Goal: Task Accomplishment & Management: Use online tool/utility

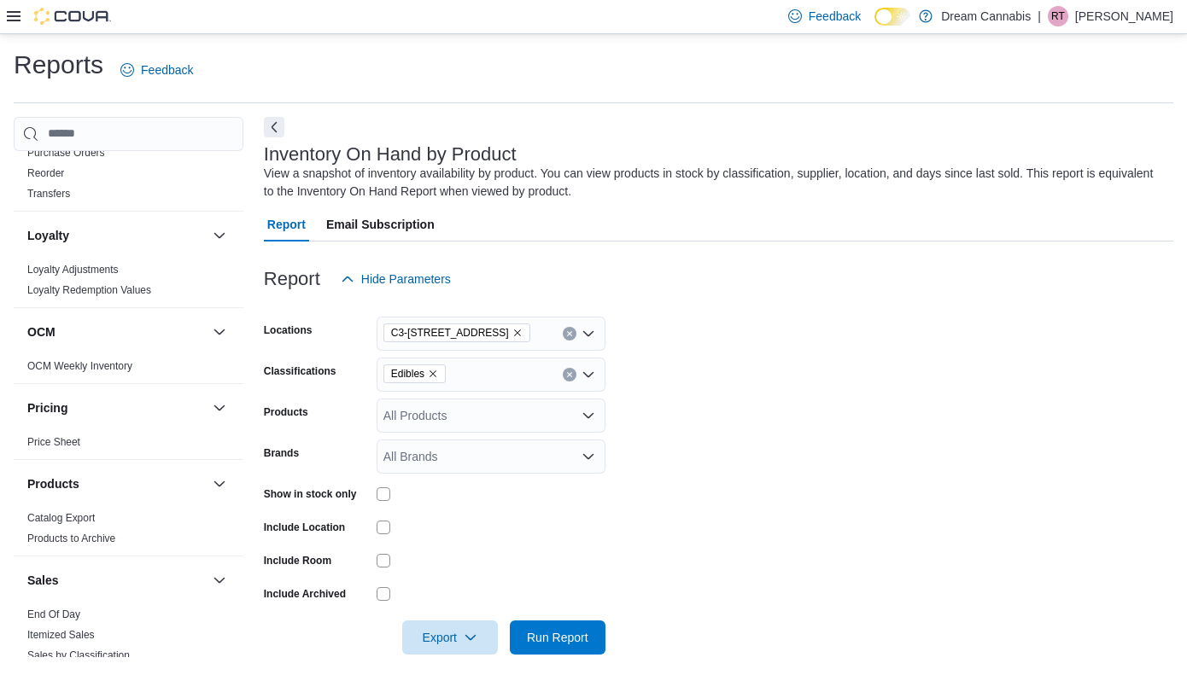
scroll to position [1337, 0]
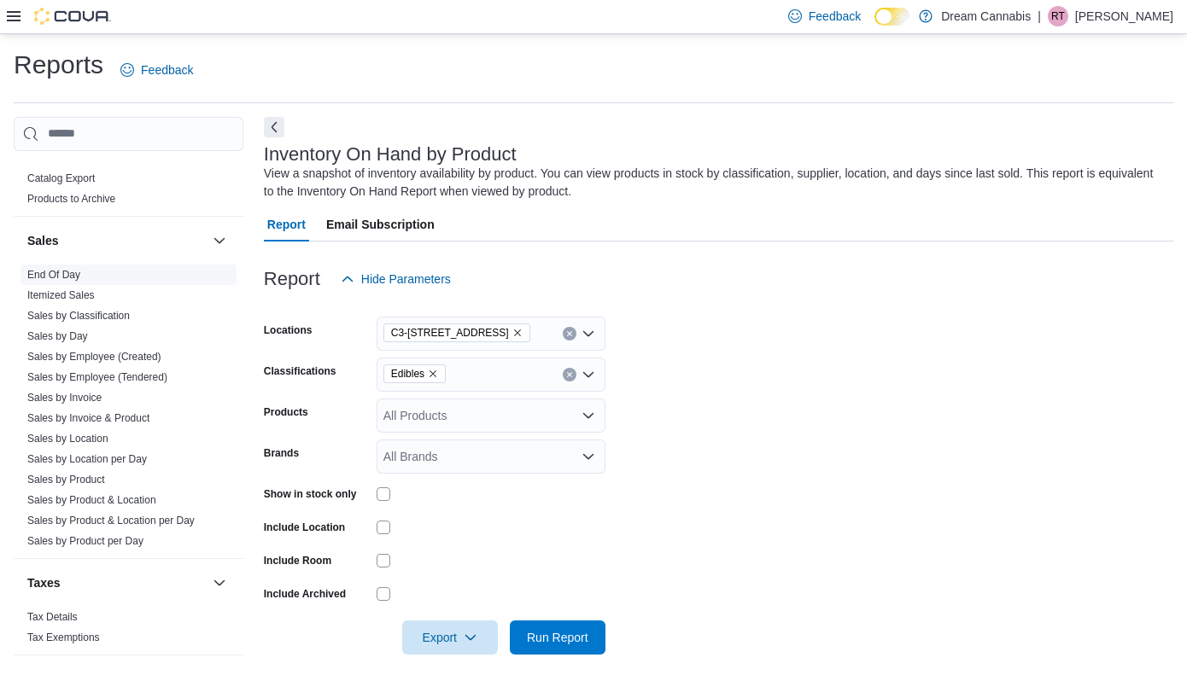
click at [67, 269] on link "End Of Day" at bounding box center [53, 275] width 53 height 12
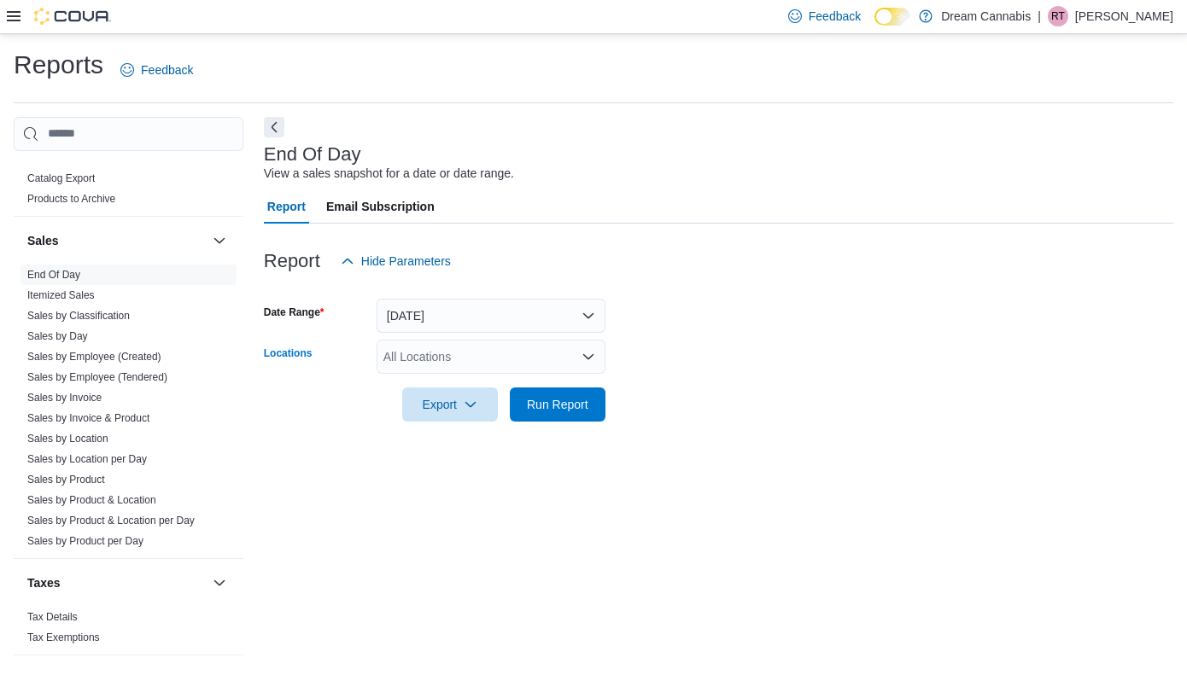
click at [460, 366] on div "All Locations" at bounding box center [491, 357] width 229 height 34
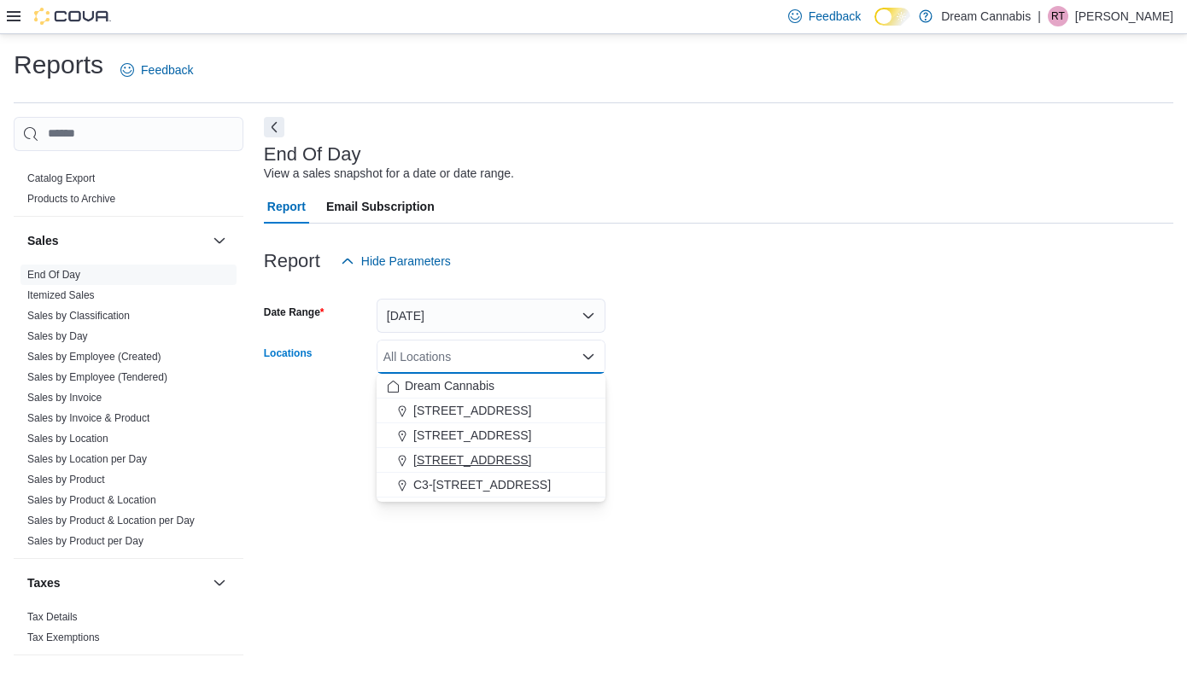
click at [467, 461] on span "[STREET_ADDRESS]" at bounding box center [472, 460] width 118 height 17
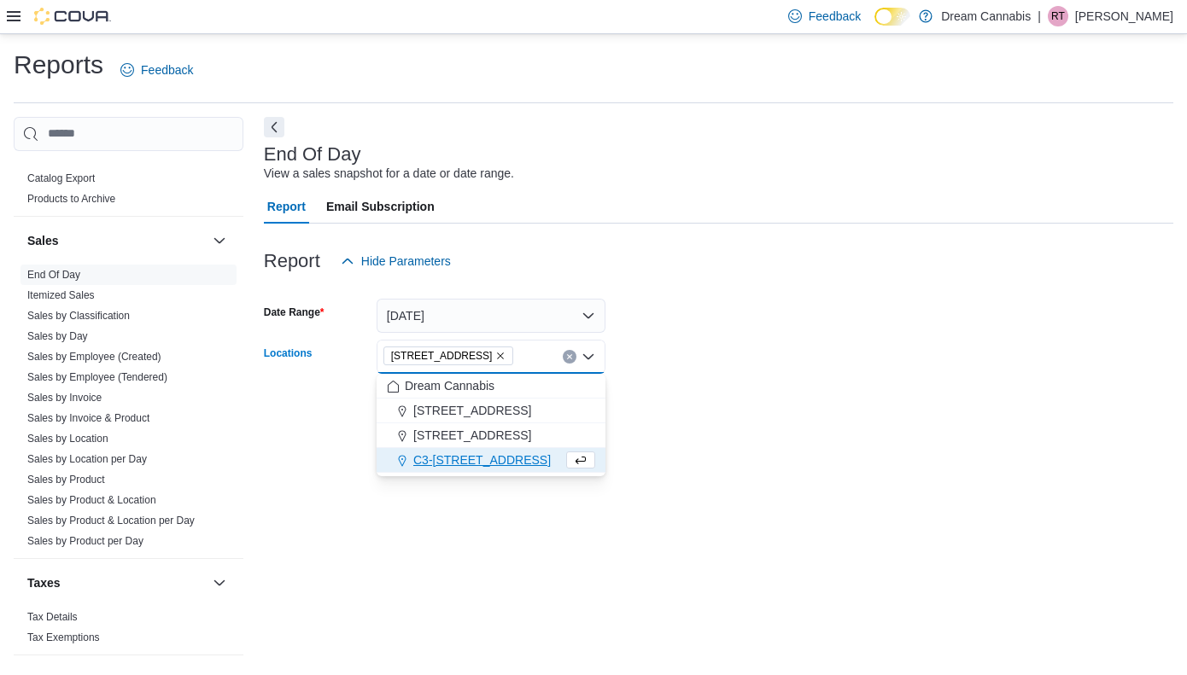
click at [768, 437] on div at bounding box center [718, 432] width 909 height 20
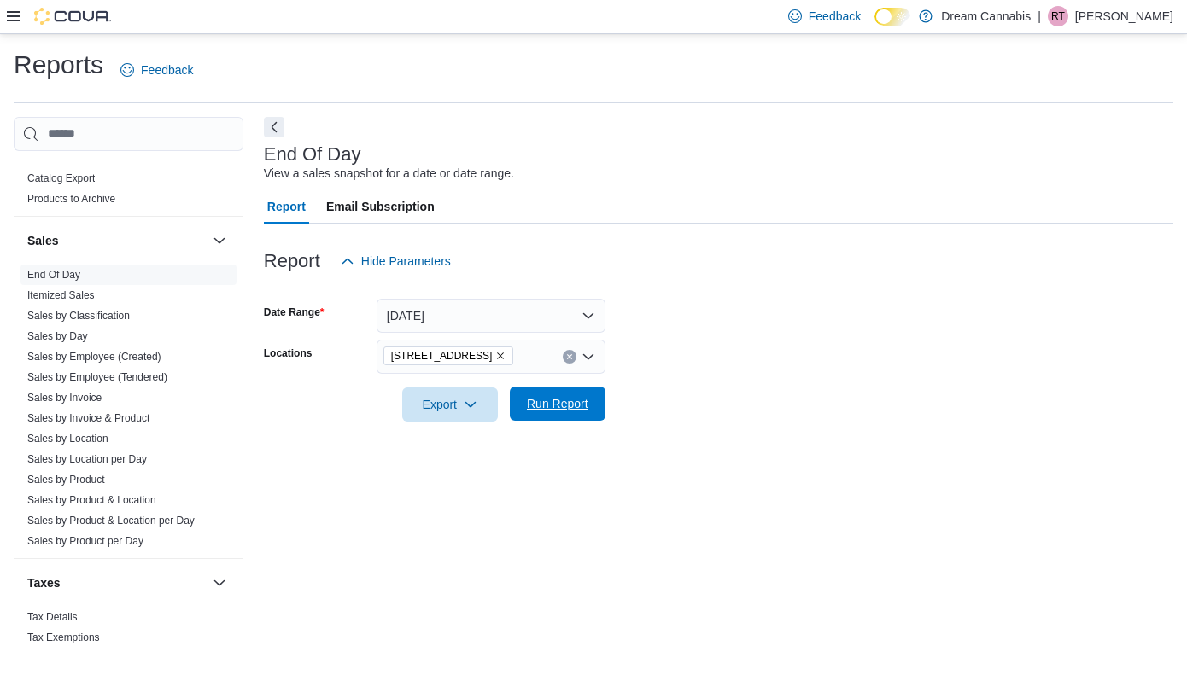
click at [592, 408] on span "Run Report" at bounding box center [557, 404] width 75 height 34
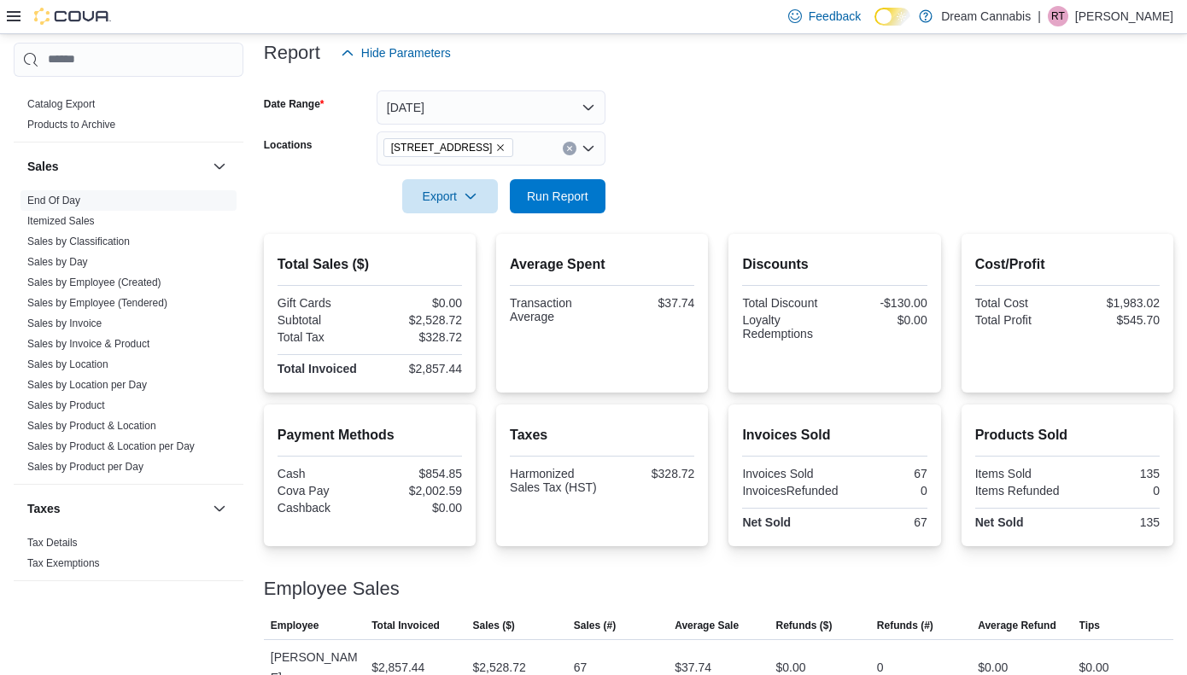
scroll to position [209, 0]
click at [505, 147] on icon "Remove 5673 Osgoode Main St from selection in this group" at bounding box center [500, 147] width 10 height 10
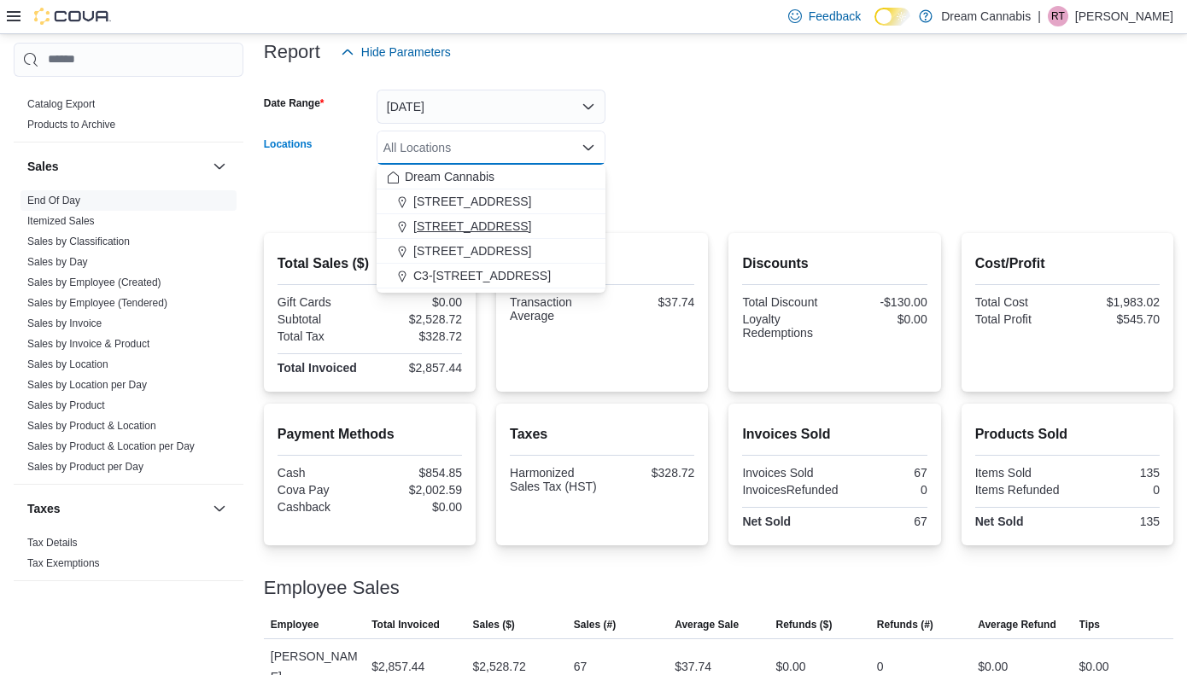
click at [450, 228] on span "[STREET_ADDRESS]" at bounding box center [472, 226] width 118 height 17
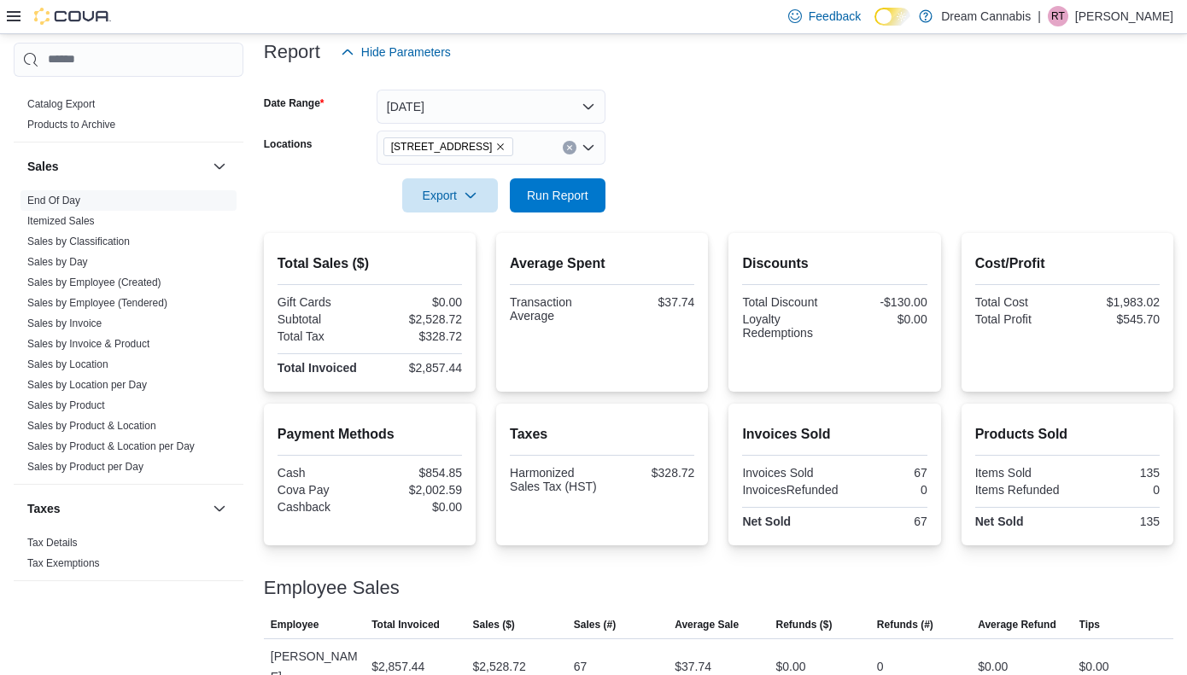
click at [707, 170] on div at bounding box center [718, 172] width 909 height 14
click at [563, 192] on span "Run Report" at bounding box center [557, 194] width 61 height 17
click at [495, 149] on icon "Remove 290 King St W from selection in this group" at bounding box center [500, 147] width 10 height 10
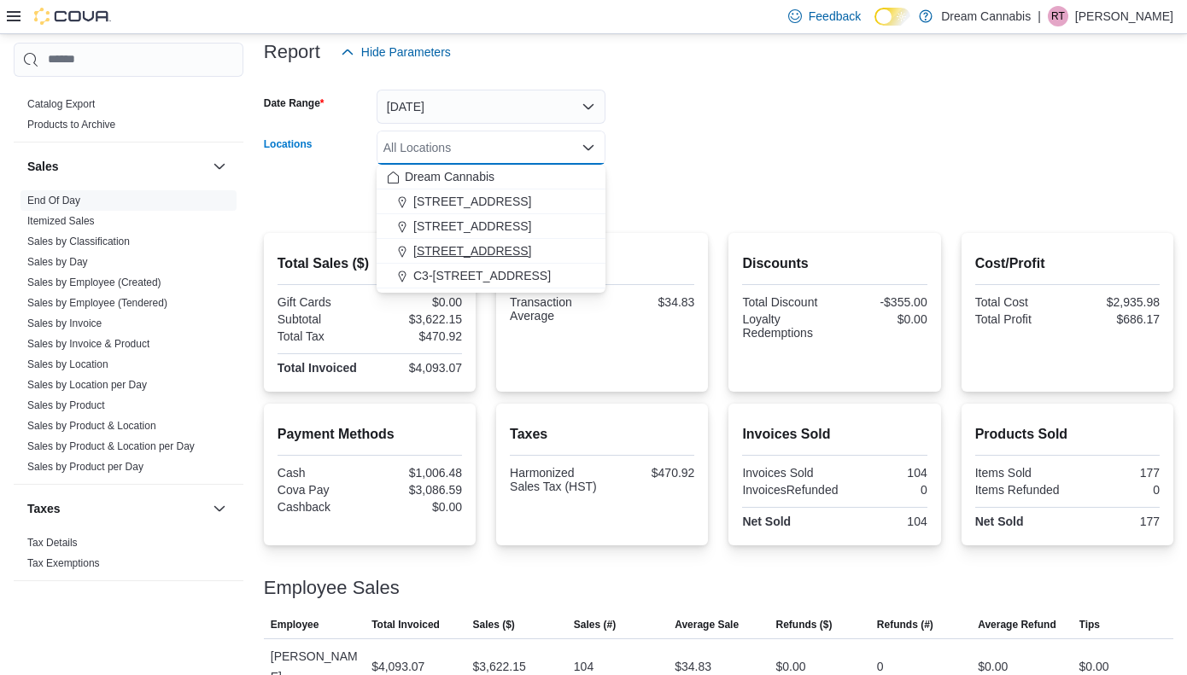
click at [472, 255] on span "[STREET_ADDRESS]" at bounding box center [472, 250] width 118 height 17
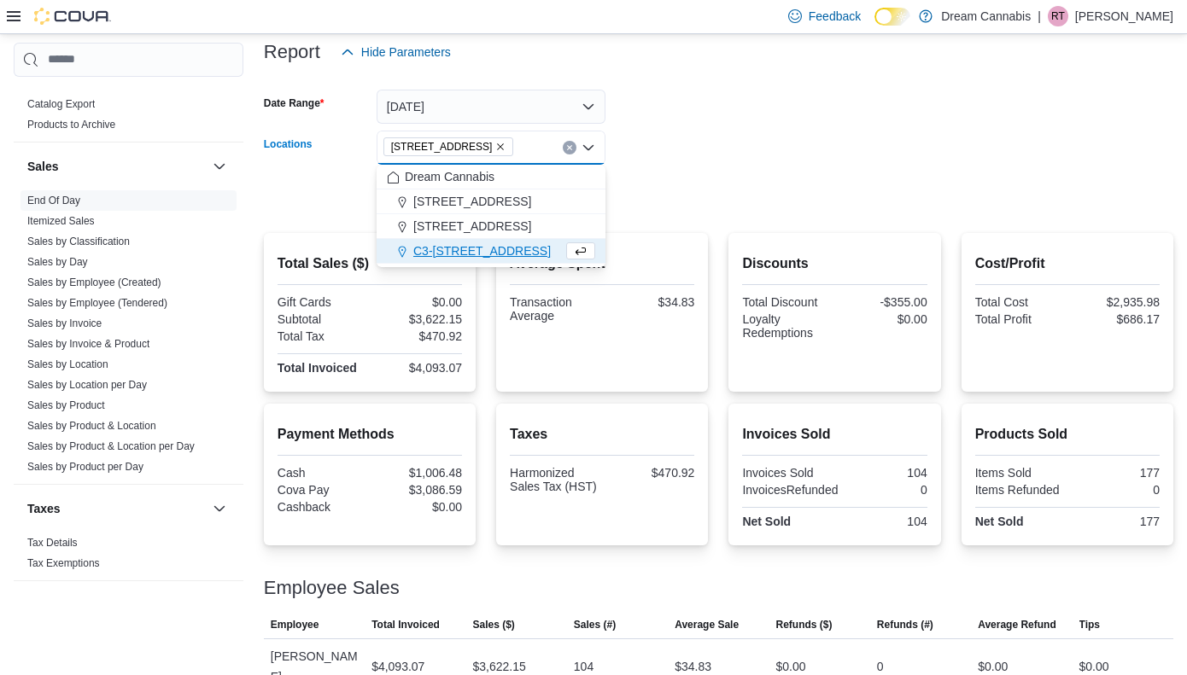
click at [670, 198] on form "Date Range [DATE] Locations [STREET_ADDRESS] Selected. [STREET_ADDRESS] Press B…" at bounding box center [718, 140] width 909 height 143
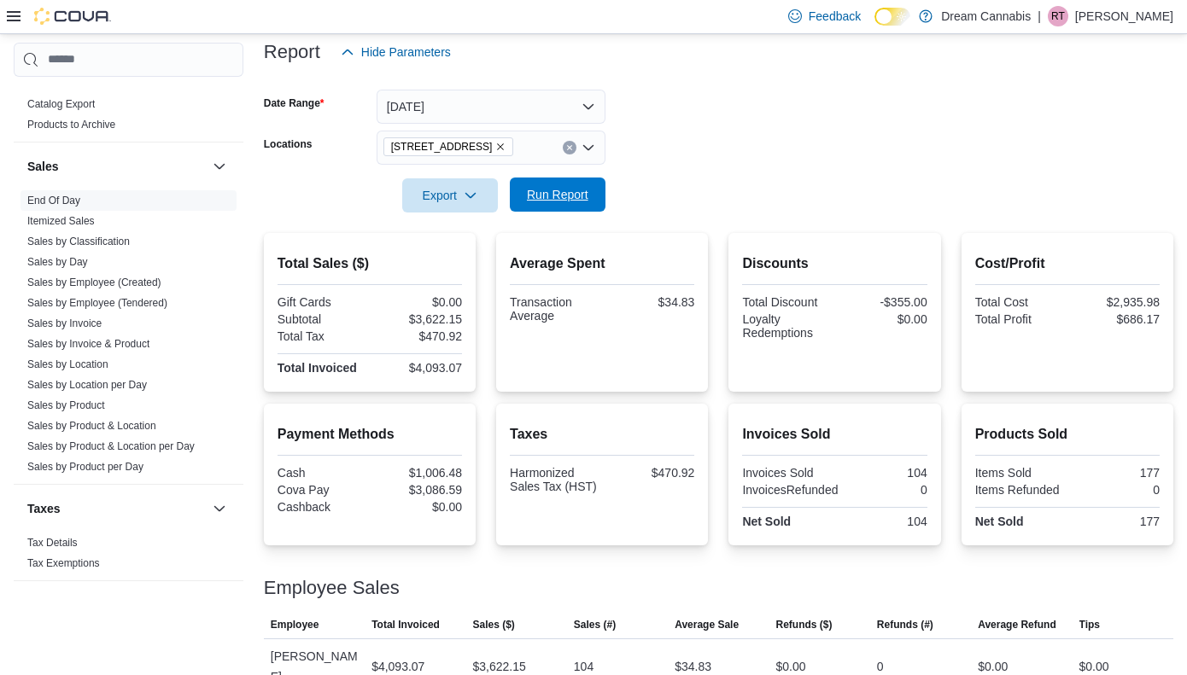
click at [551, 201] on span "Run Report" at bounding box center [557, 194] width 61 height 17
